Goal: Navigation & Orientation: Find specific page/section

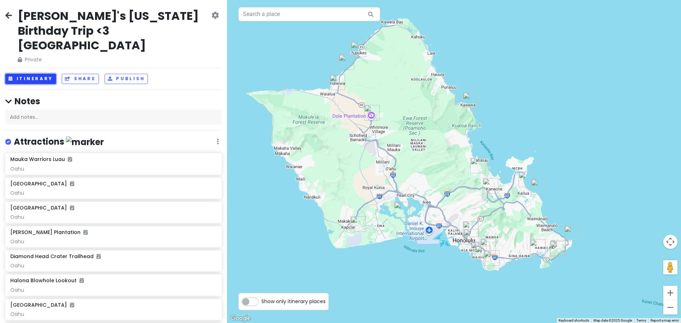
click at [34, 74] on button "Itinerary" at bounding box center [30, 79] width 51 height 10
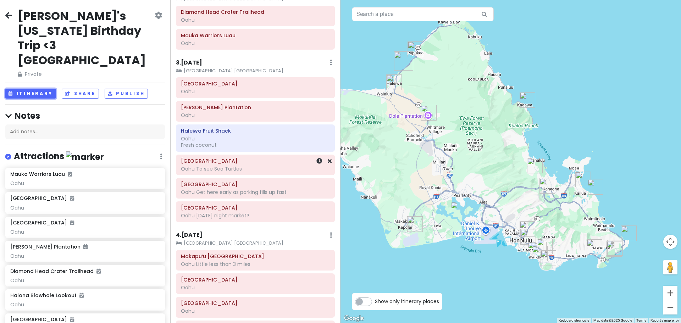
scroll to position [106, 0]
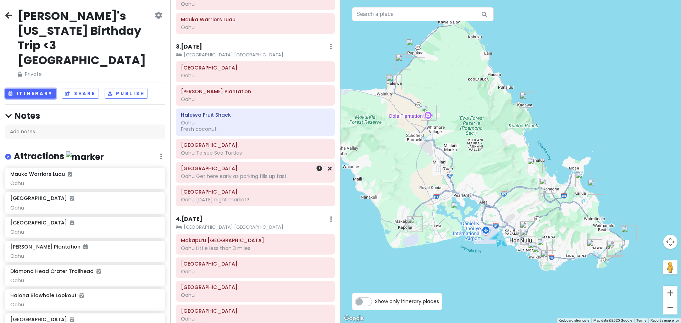
click at [236, 170] on h6 "[GEOGRAPHIC_DATA]" at bounding box center [255, 168] width 149 height 6
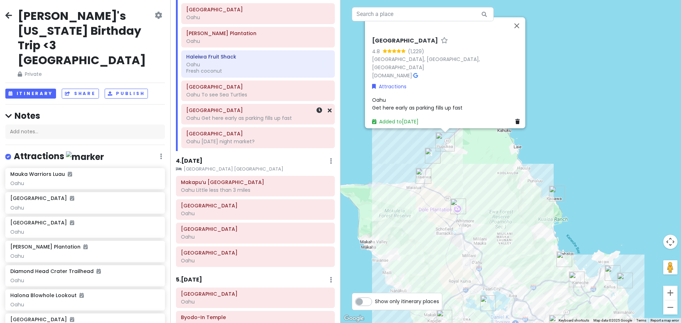
scroll to position [177, 0]
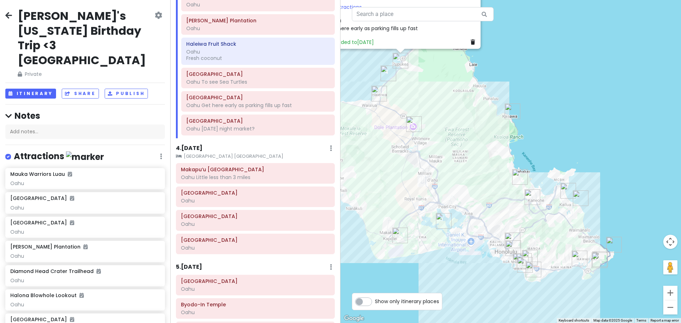
drag, startPoint x: 417, startPoint y: 253, endPoint x: 372, endPoint y: 170, distance: 94.9
click at [372, 170] on div "[GEOGRAPHIC_DATA] 4.8 (1,229) [GEOGRAPHIC_DATA], [GEOGRAPHIC_DATA], [GEOGRAPHIC…" at bounding box center [510, 161] width 340 height 323
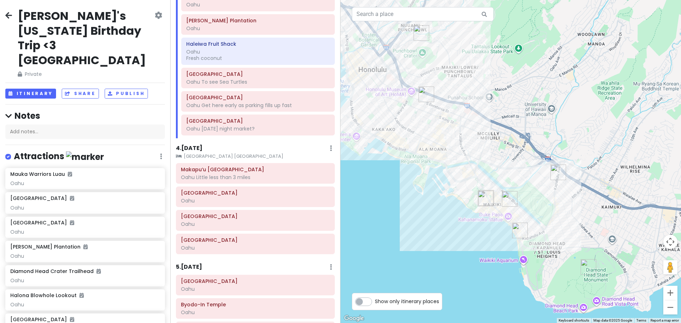
drag, startPoint x: 518, startPoint y: 244, endPoint x: 428, endPoint y: 236, distance: 90.0
click at [428, 236] on div "[GEOGRAPHIC_DATA] 4.8 (1,229) [GEOGRAPHIC_DATA], [GEOGRAPHIC_DATA], [GEOGRAPHIC…" at bounding box center [510, 161] width 340 height 323
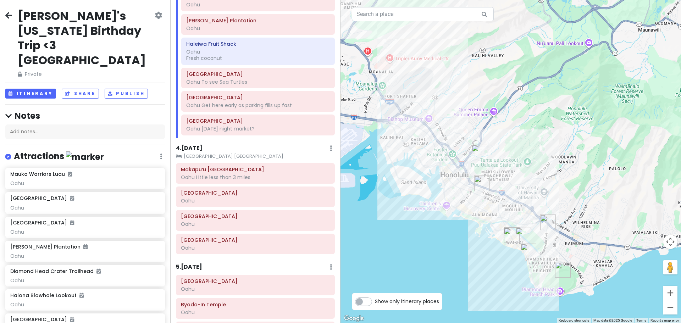
drag, startPoint x: 467, startPoint y: 265, endPoint x: 511, endPoint y: 275, distance: 45.1
click at [511, 275] on div "[GEOGRAPHIC_DATA] 4.8 (1,229) [GEOGRAPHIC_DATA], [GEOGRAPHIC_DATA], [GEOGRAPHIC…" at bounding box center [510, 161] width 340 height 323
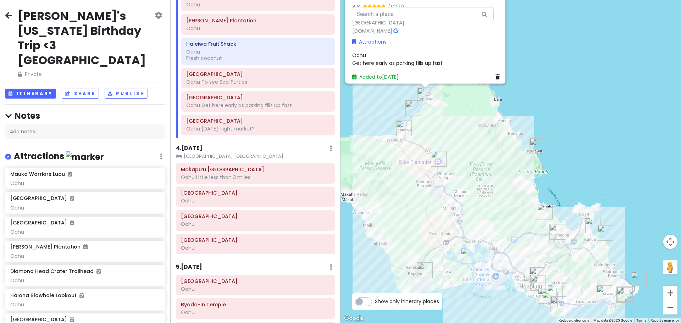
drag, startPoint x: 469, startPoint y: 213, endPoint x: 497, endPoint y: 278, distance: 70.0
click at [497, 278] on div "[GEOGRAPHIC_DATA] 4.8 (1,229) [GEOGRAPHIC_DATA], [GEOGRAPHIC_DATA], [GEOGRAPHIC…" at bounding box center [510, 161] width 340 height 323
click at [240, 172] on h6 "Makapu‘u [GEOGRAPHIC_DATA]" at bounding box center [255, 169] width 149 height 6
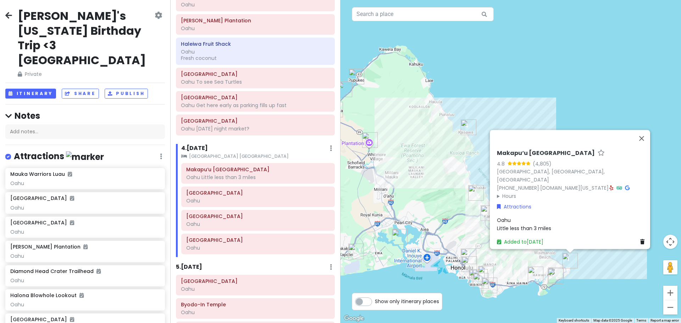
drag, startPoint x: 394, startPoint y: 208, endPoint x: 392, endPoint y: 203, distance: 5.1
click at [392, 203] on div "Makapu‘u Point Lighthouse Trail 4.8 (4,805) [GEOGRAPHIC_DATA], [GEOGRAPHIC_DATA…" at bounding box center [510, 161] width 340 height 323
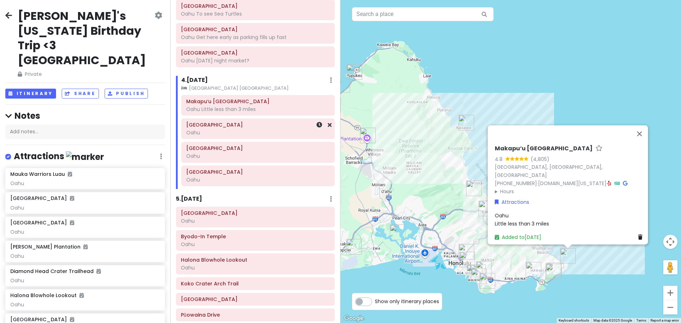
scroll to position [248, 0]
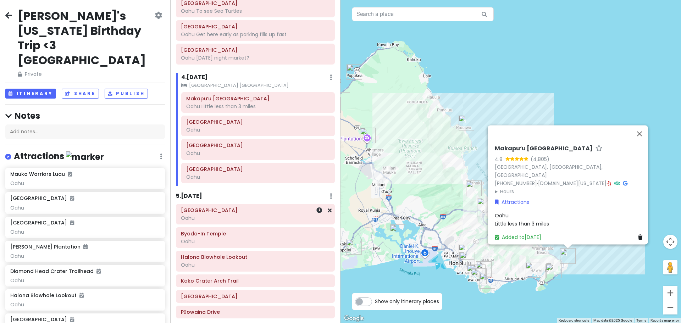
click at [268, 218] on div "Oahu" at bounding box center [255, 218] width 149 height 6
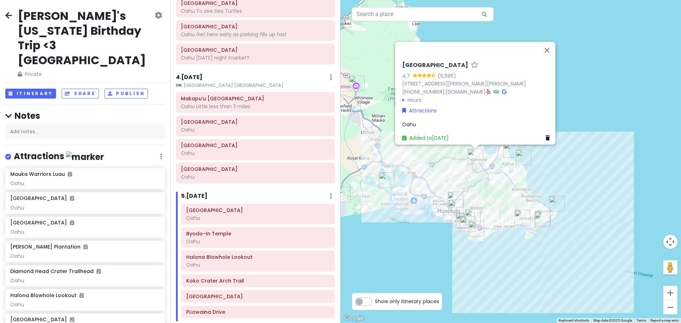
drag, startPoint x: 445, startPoint y: 235, endPoint x: 449, endPoint y: 192, distance: 43.1
click at [449, 192] on div "To navigate, press the arrow keys. [GEOGRAPHIC_DATA] 4.7 (6,586) [STREET_ADDRES…" at bounding box center [510, 161] width 340 height 323
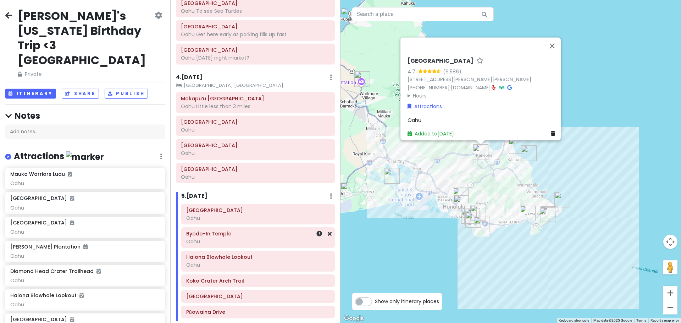
scroll to position [270, 0]
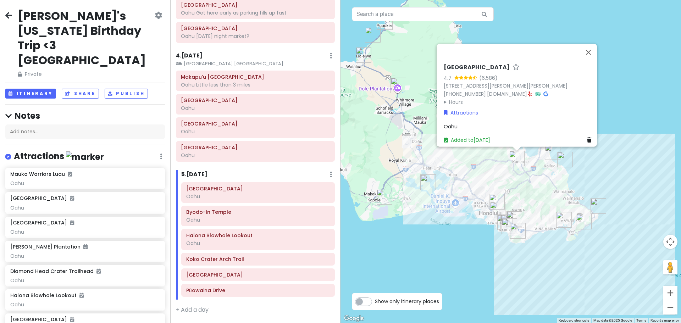
drag, startPoint x: 417, startPoint y: 238, endPoint x: 457, endPoint y: 245, distance: 40.5
click at [457, 245] on div "Hoʻomaluhia Botanical Garden 4.7 (6,586) [STREET_ADDRESS][PERSON_NAME] [PHONE_N…" at bounding box center [510, 161] width 340 height 323
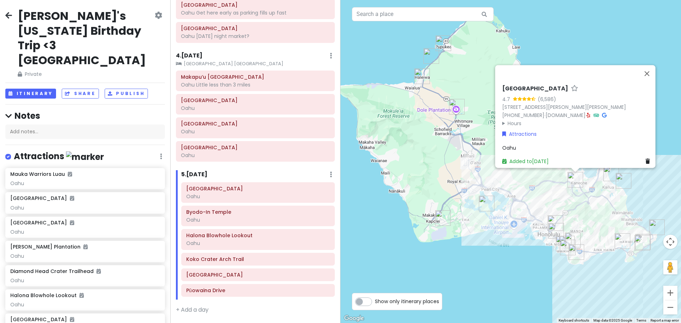
drag, startPoint x: 446, startPoint y: 242, endPoint x: 499, endPoint y: 261, distance: 56.5
click at [499, 261] on div "Hoʻomaluhia Botanical Garden 4.7 (6,586) [STREET_ADDRESS][PERSON_NAME] [PHONE_N…" at bounding box center [510, 161] width 340 height 323
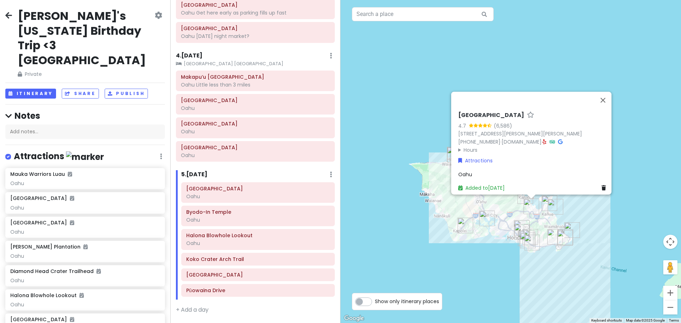
drag, startPoint x: 500, startPoint y: 281, endPoint x: 490, endPoint y: 263, distance: 20.8
click at [490, 263] on div "Hoʻomaluhia Botanical Garden 4.7 (6,586) [STREET_ADDRESS][PERSON_NAME] [PHONE_N…" at bounding box center [510, 161] width 340 height 323
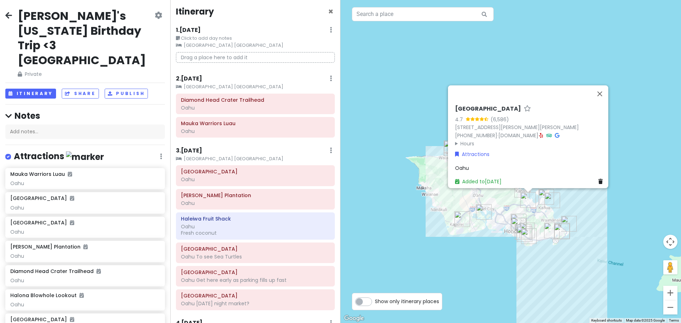
scroll to position [0, 0]
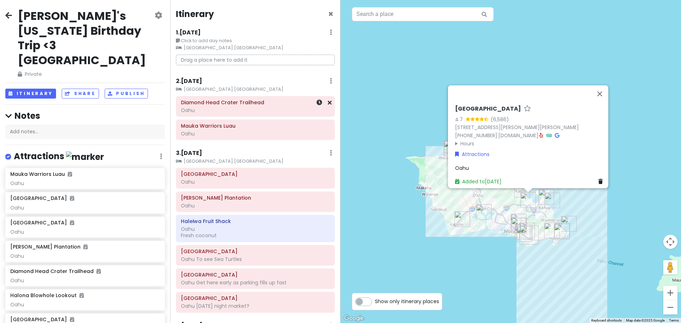
click at [262, 112] on div "Oahu" at bounding box center [255, 110] width 149 height 6
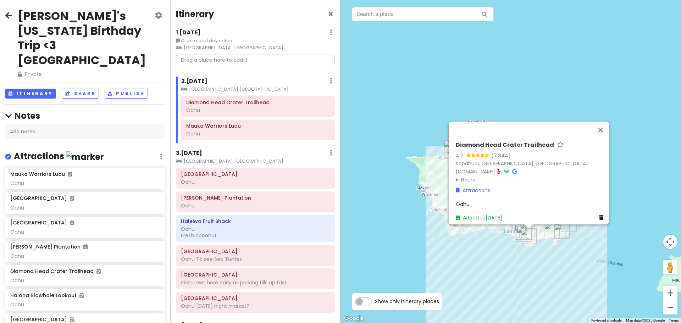
click at [400, 160] on div "Diamond Head Crater Trailhead 4.7 (7,844) [GEOGRAPHIC_DATA], [GEOGRAPHIC_DATA],…" at bounding box center [510, 161] width 340 height 323
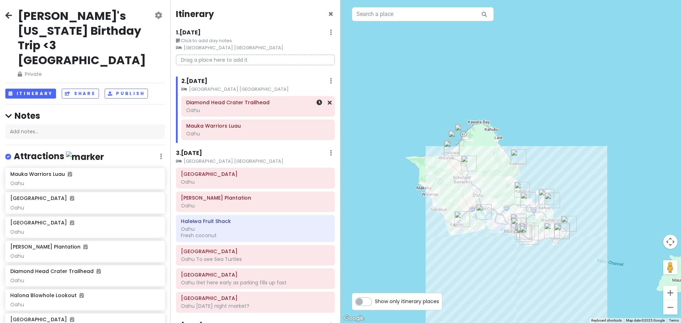
click at [240, 104] on h6 "Diamond Head Crater Trailhead" at bounding box center [258, 102] width 144 height 6
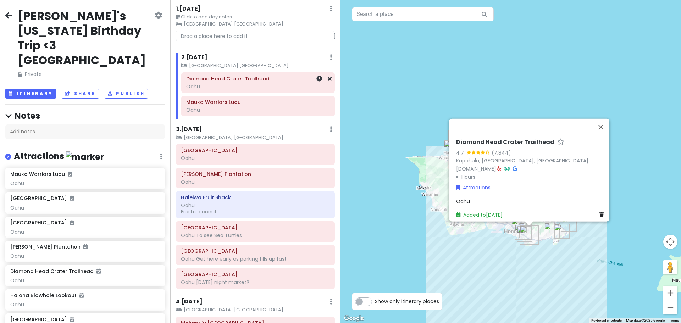
scroll to position [35, 0]
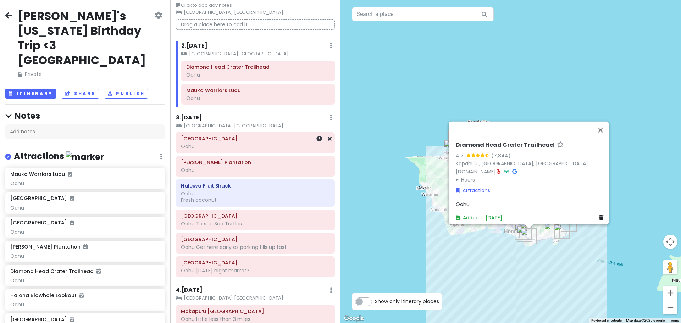
click at [242, 137] on h6 "[GEOGRAPHIC_DATA]" at bounding box center [255, 138] width 149 height 6
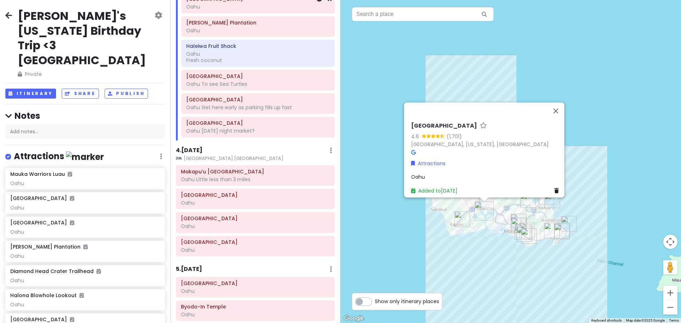
scroll to position [177, 0]
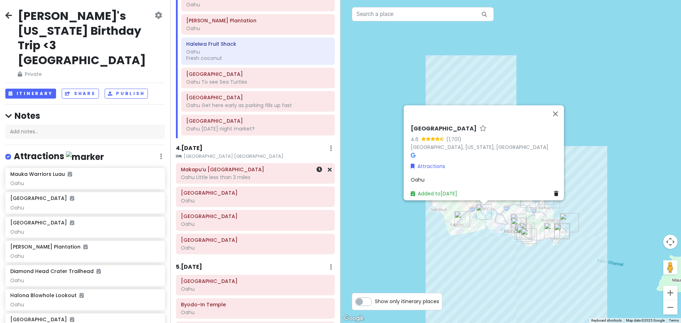
click at [284, 169] on h6 "Makapu‘u [GEOGRAPHIC_DATA]" at bounding box center [255, 169] width 149 height 6
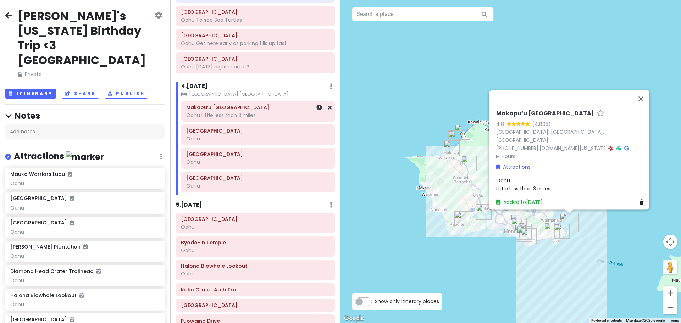
scroll to position [248, 0]
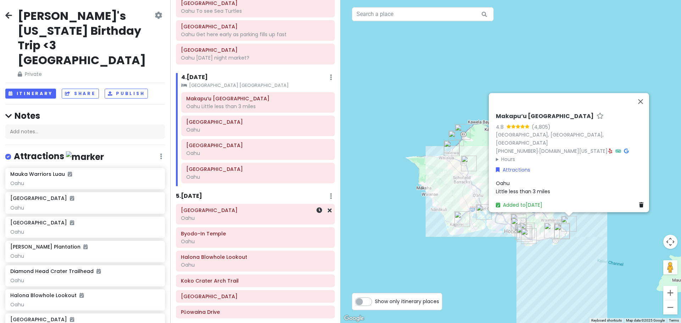
click at [259, 218] on div "Oahu" at bounding box center [255, 218] width 149 height 6
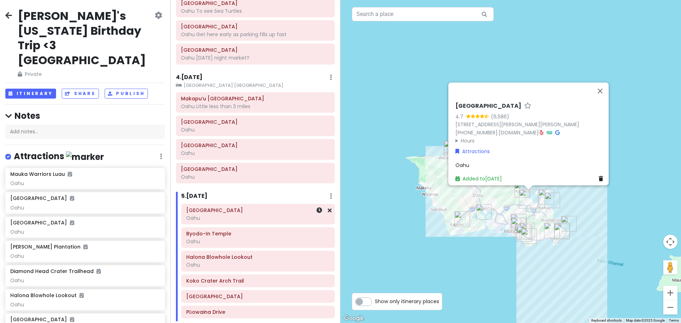
scroll to position [270, 0]
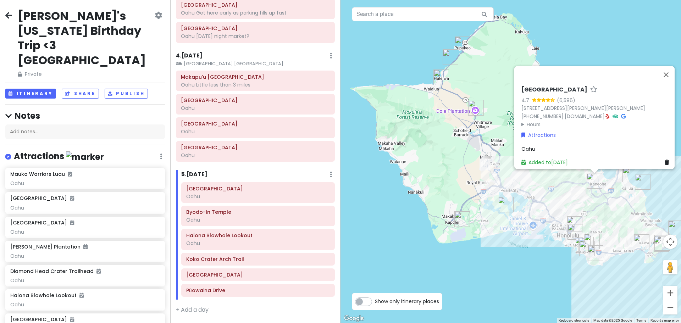
drag, startPoint x: 386, startPoint y: 229, endPoint x: 375, endPoint y: 238, distance: 14.4
click at [375, 238] on div "Hoʻomaluhia Botanical Garden 4.7 (6,586) [STREET_ADDRESS][PERSON_NAME] [PHONE_N…" at bounding box center [510, 161] width 340 height 323
